Goal: Transaction & Acquisition: Subscribe to service/newsletter

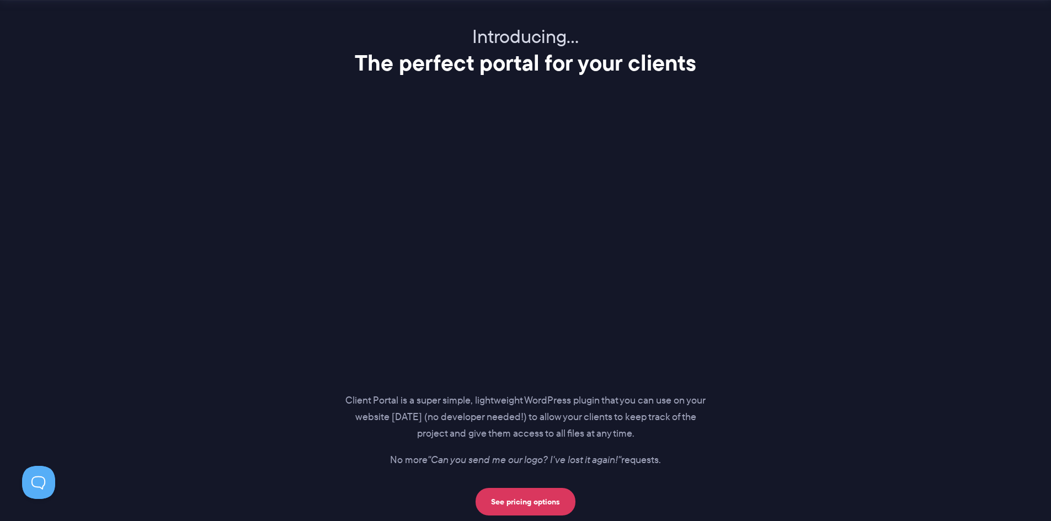
scroll to position [1379, 0]
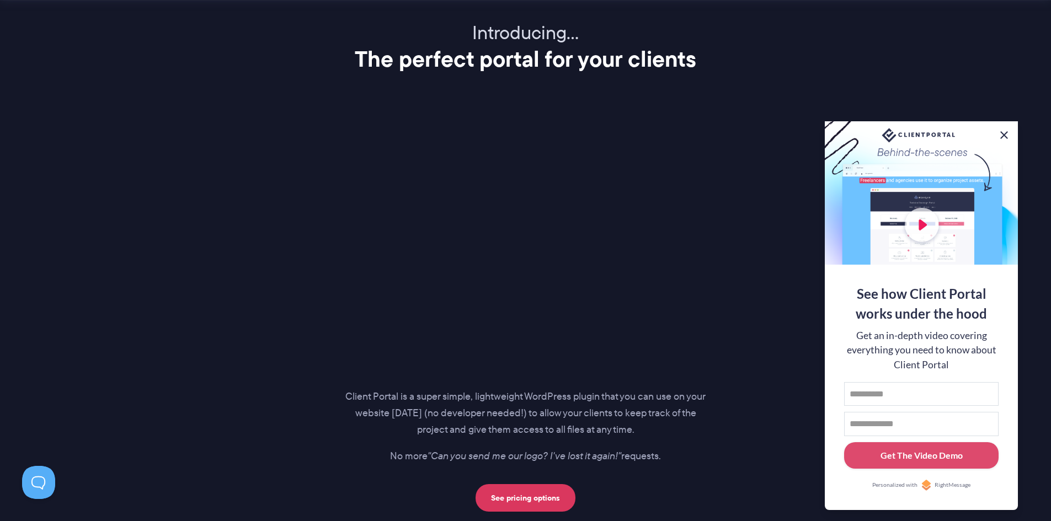
click at [1006, 132] on button at bounding box center [1003, 135] width 13 height 13
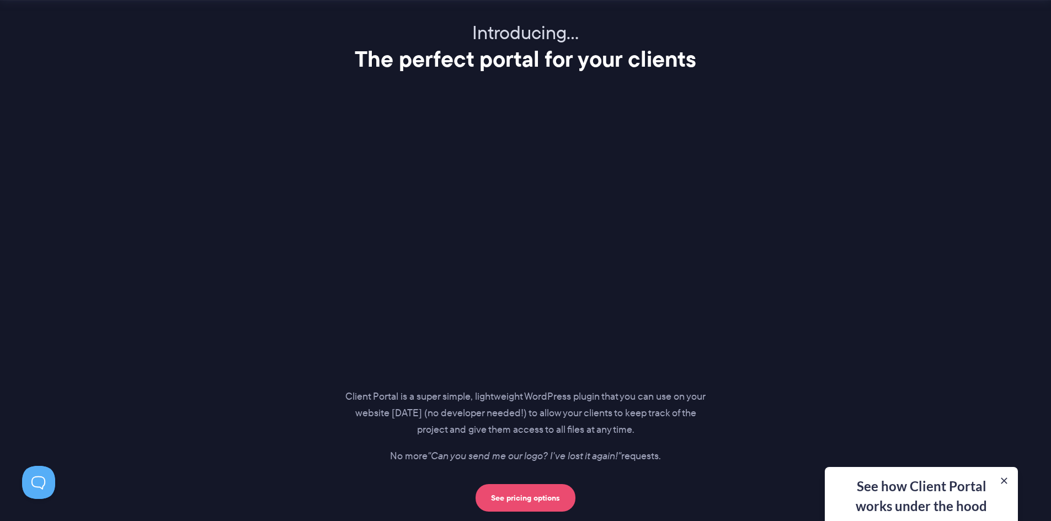
click at [537, 492] on link "See pricing options" at bounding box center [525, 498] width 100 height 28
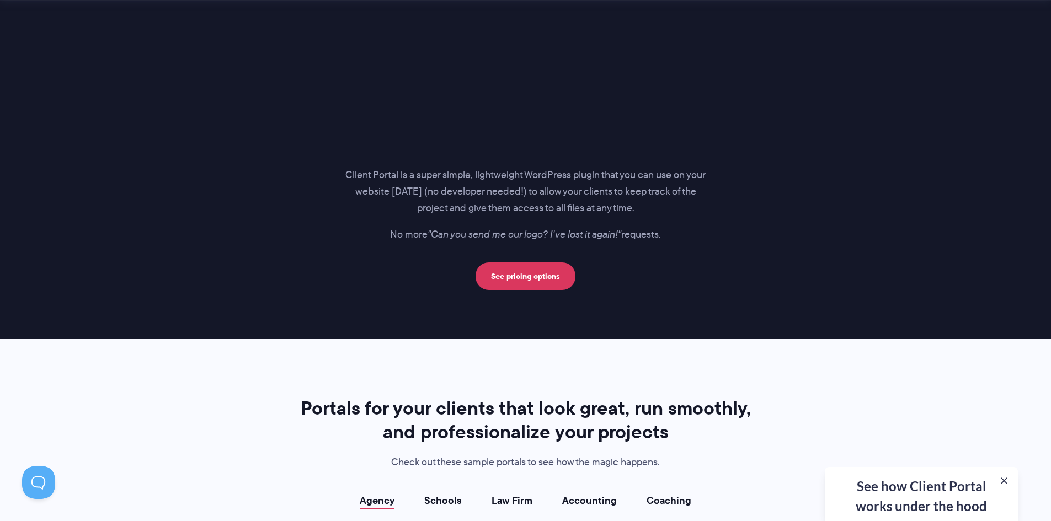
scroll to position [1765, 0]
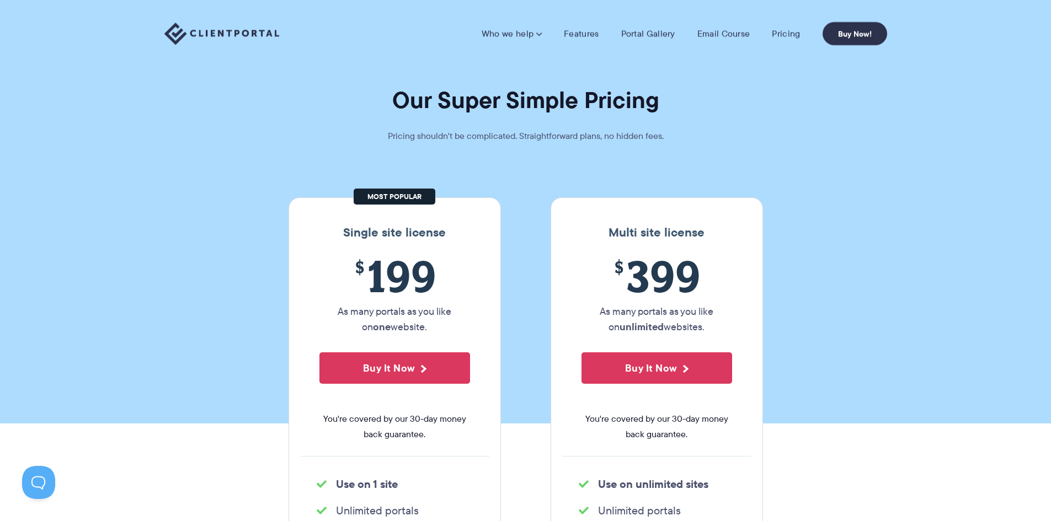
click at [247, 29] on img at bounding box center [221, 34] width 115 height 23
